Goal: Task Accomplishment & Management: Manage account settings

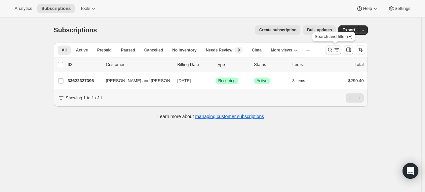
click at [332, 50] on icon "Search and filter results" at bounding box center [330, 50] width 7 height 7
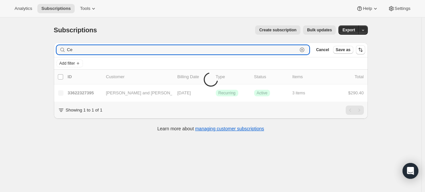
type input "C"
paste input "[EMAIL_ADDRESS][DOMAIN_NAME]"
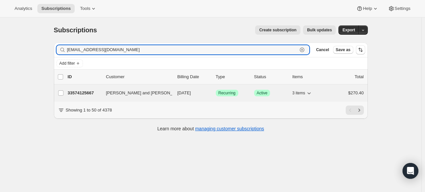
type input "[EMAIL_ADDRESS][DOMAIN_NAME]"
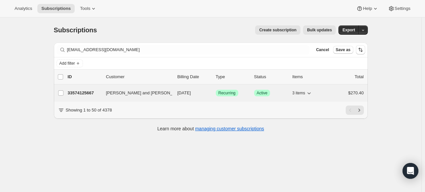
click at [80, 91] on p "33574125667" at bounding box center [84, 93] width 33 height 7
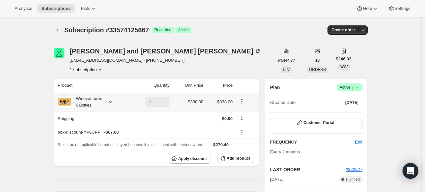
click at [114, 103] on icon at bounding box center [110, 102] width 7 height 7
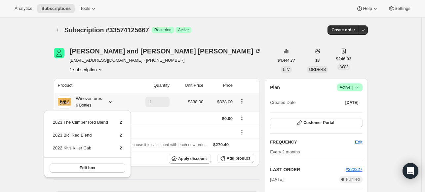
click at [114, 103] on icon at bounding box center [110, 102] width 7 height 7
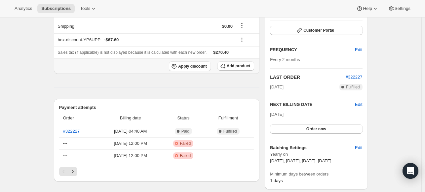
scroll to position [96, 0]
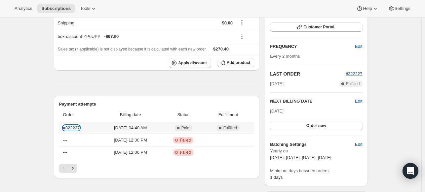
click at [72, 127] on link "#322227" at bounding box center [71, 128] width 17 height 5
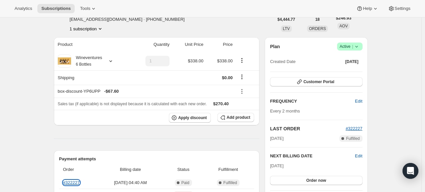
scroll to position [0, 0]
